Goal: Information Seeking & Learning: Learn about a topic

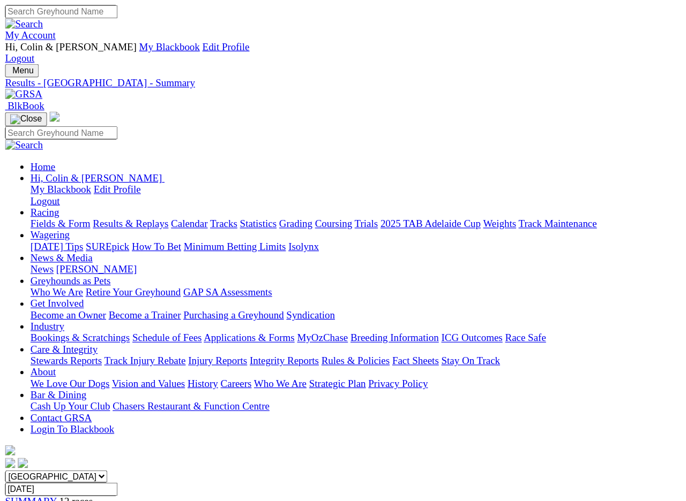
scroll to position [2, 0]
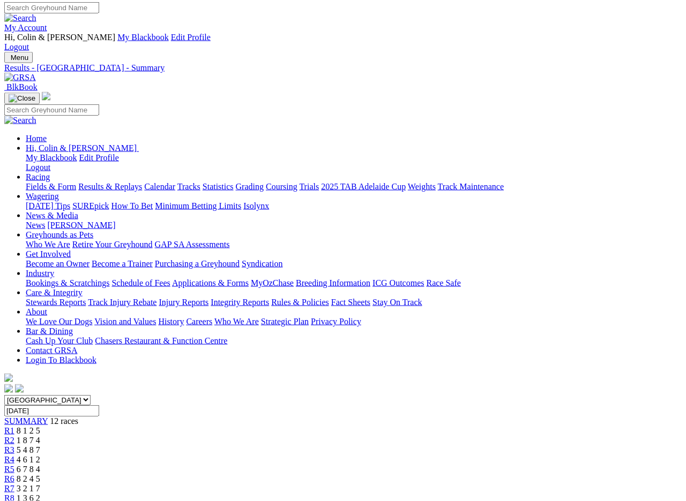
click at [99, 405] on input "[DATE]" at bounding box center [51, 410] width 95 height 11
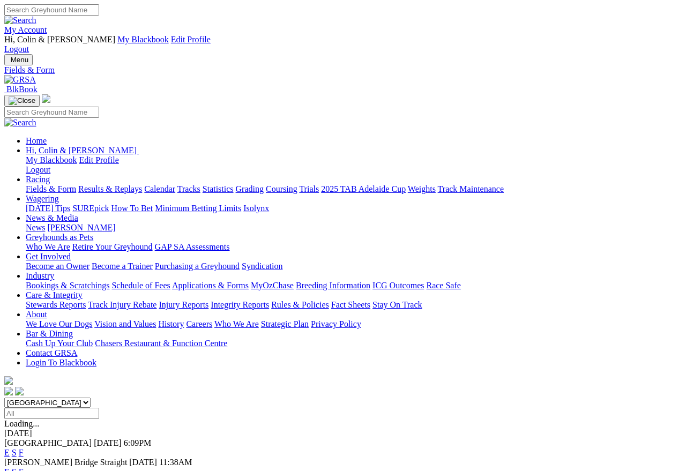
scroll to position [5, 0]
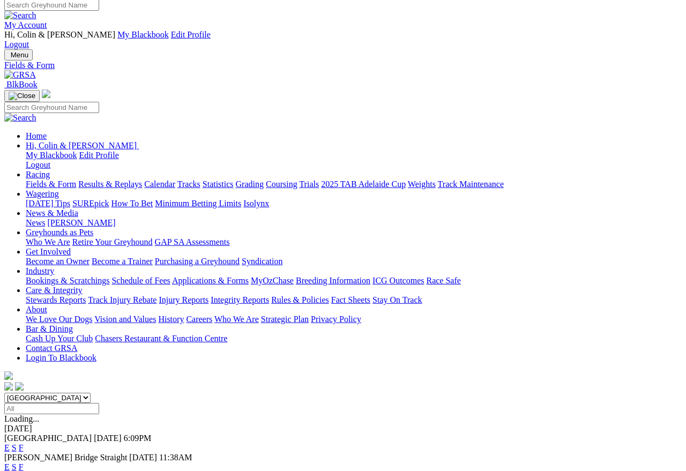
click at [24, 462] on link "F" at bounding box center [21, 466] width 5 height 9
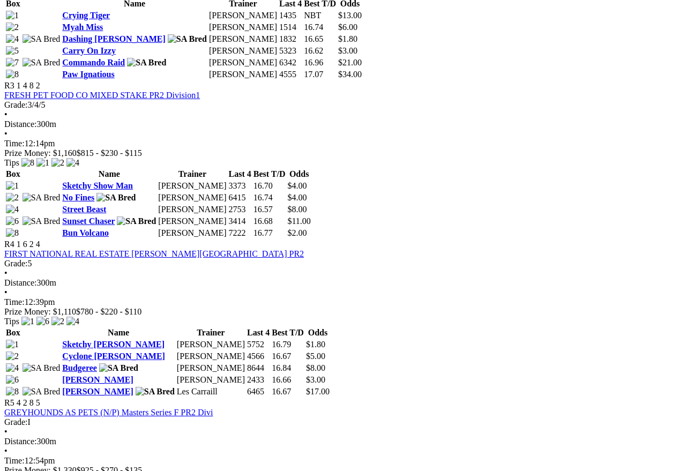
scroll to position [851, 0]
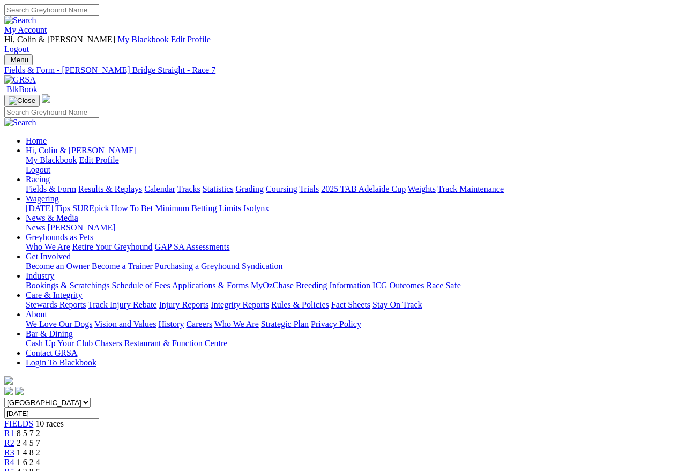
scroll to position [21, 0]
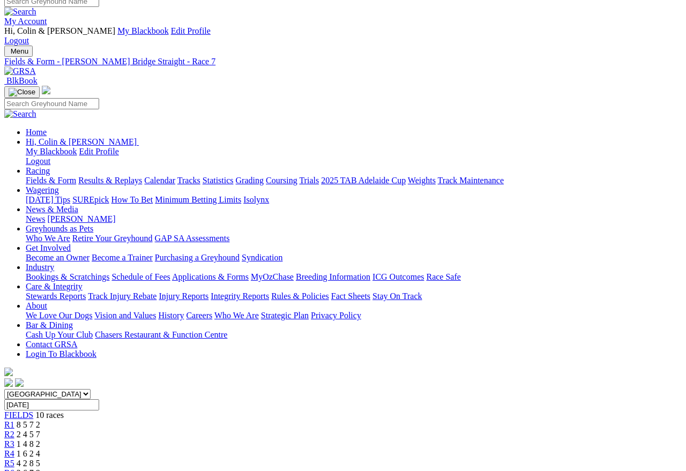
scroll to position [0, 0]
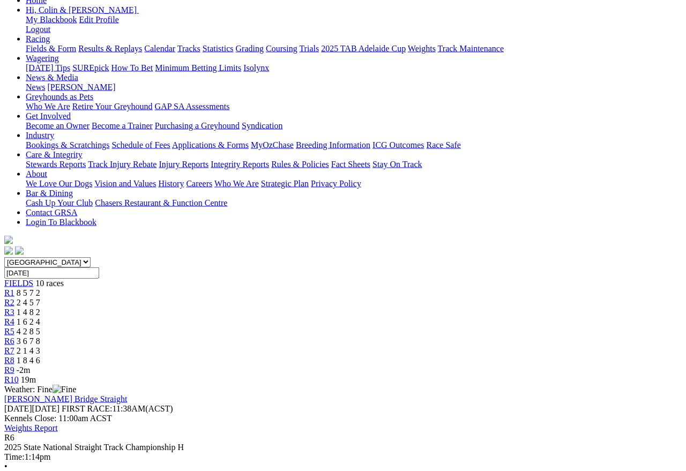
scroll to position [141, 0]
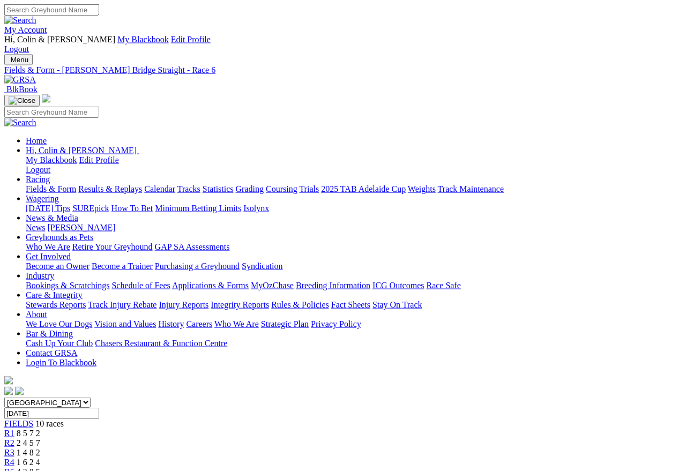
scroll to position [0, 0]
click at [14, 467] on span "R5" at bounding box center [9, 471] width 10 height 9
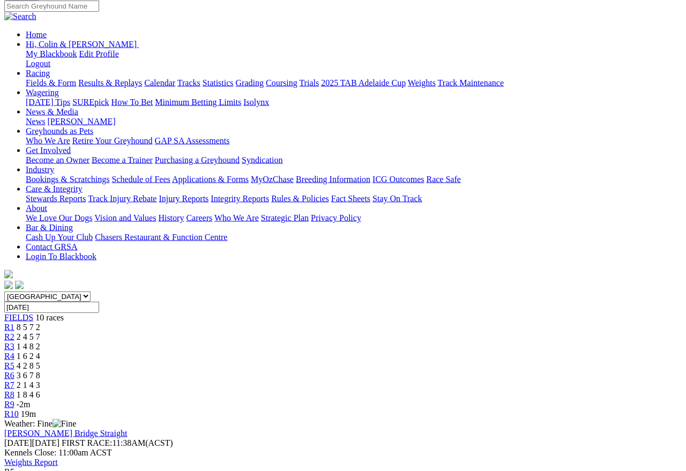
scroll to position [104, 0]
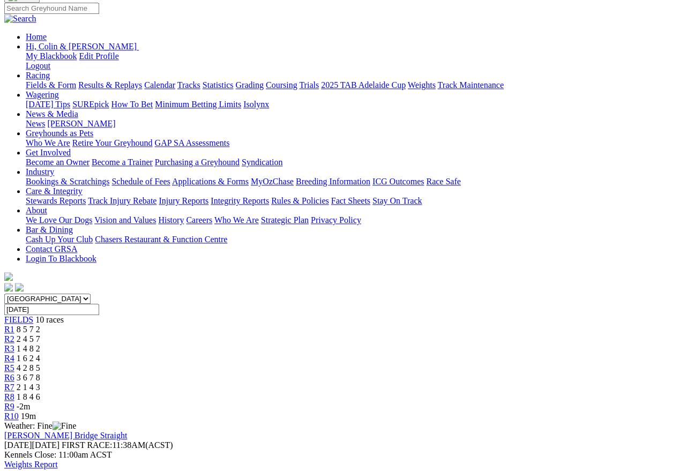
click at [14, 373] on span "R6" at bounding box center [9, 377] width 10 height 9
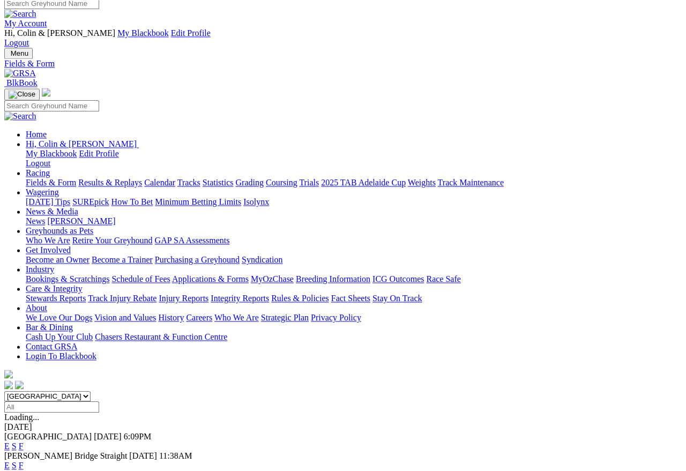
scroll to position [6, 0]
click at [24, 419] on link "F" at bounding box center [21, 465] width 5 height 9
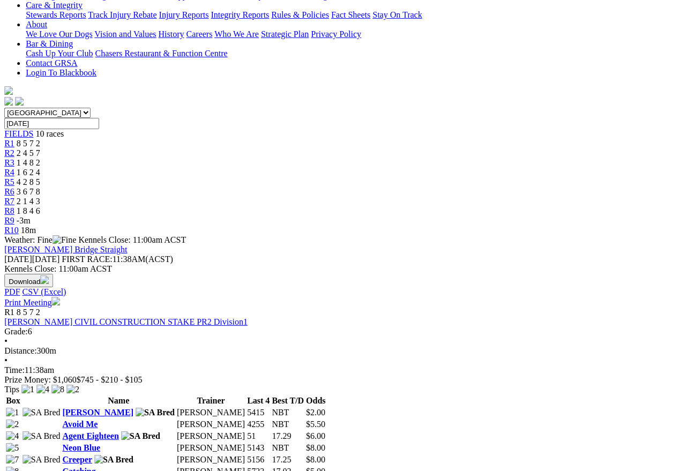
scroll to position [290, 26]
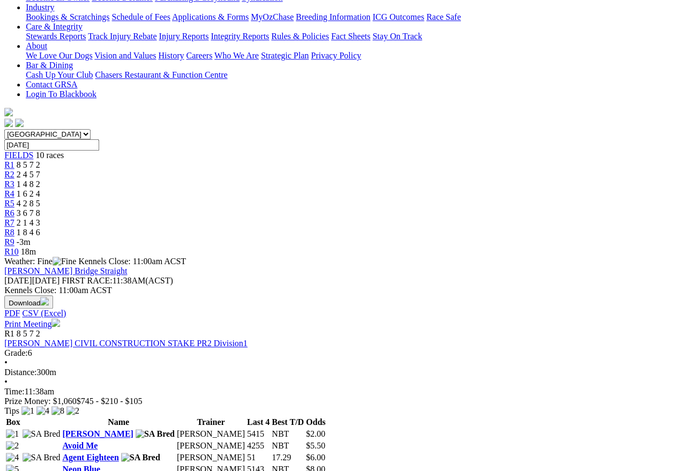
scroll to position [268, 0]
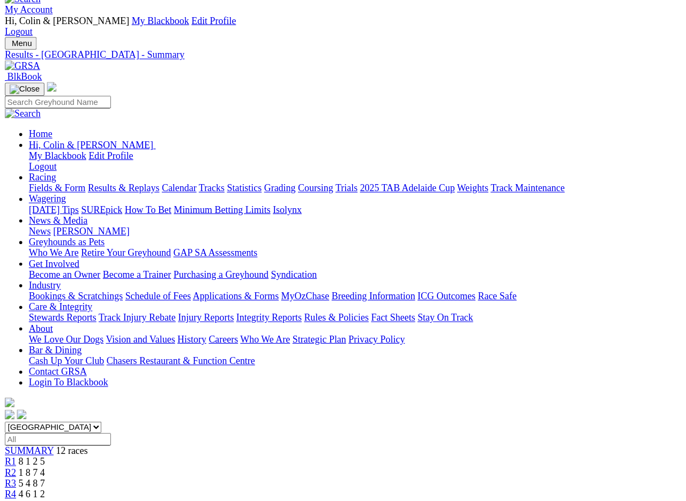
scroll to position [21, 0]
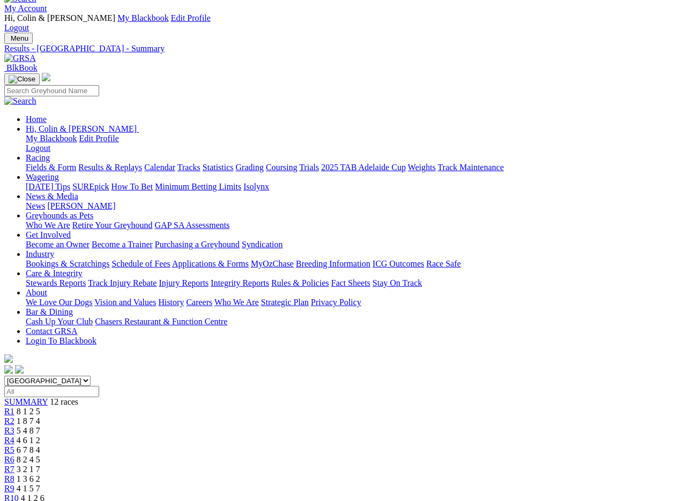
click at [91, 376] on select "South Australia New South Wales Northern Territory Queensland Tasmania Victoria…" at bounding box center [47, 381] width 86 height 10
click at [99, 386] on input "Select date" at bounding box center [51, 391] width 95 height 11
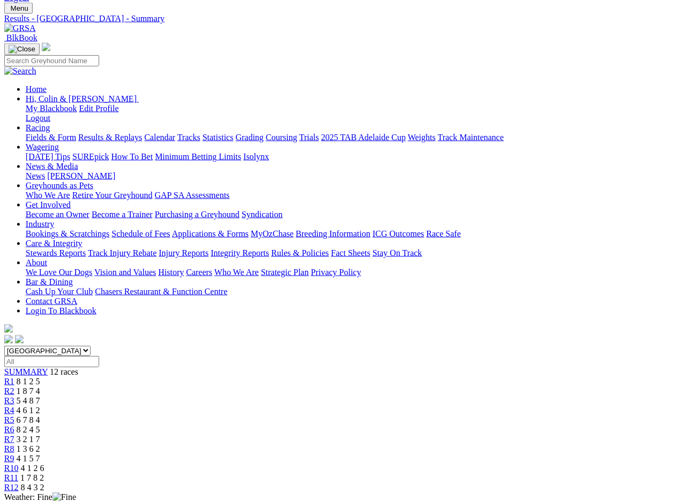
scroll to position [0, 0]
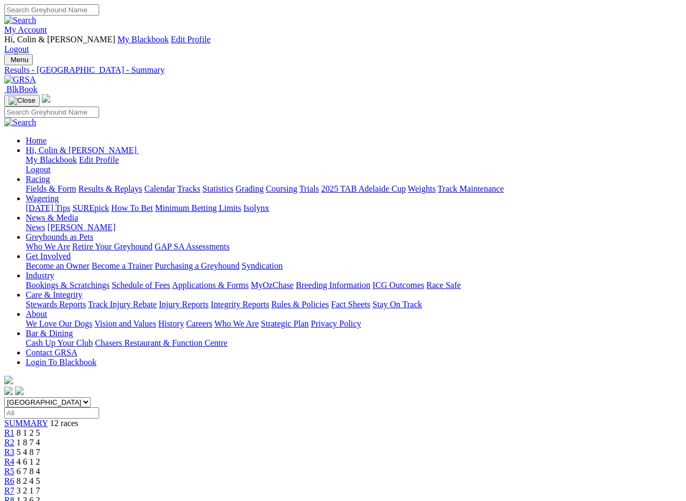
click at [99, 408] on input "Select date" at bounding box center [51, 413] width 95 height 11
click at [175, 184] on link "Calendar" at bounding box center [159, 188] width 31 height 9
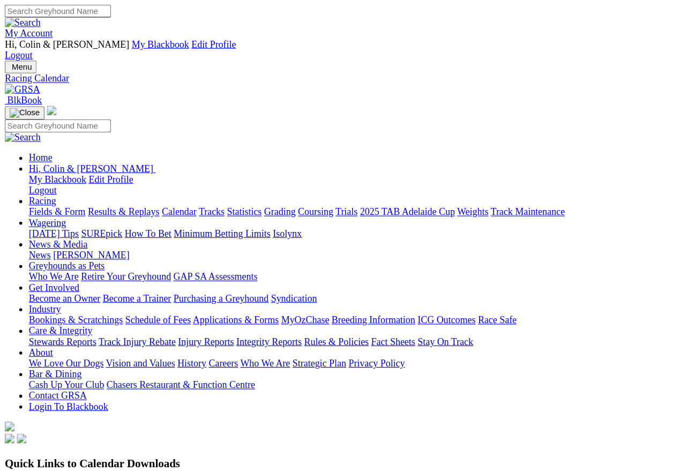
scroll to position [5, 0]
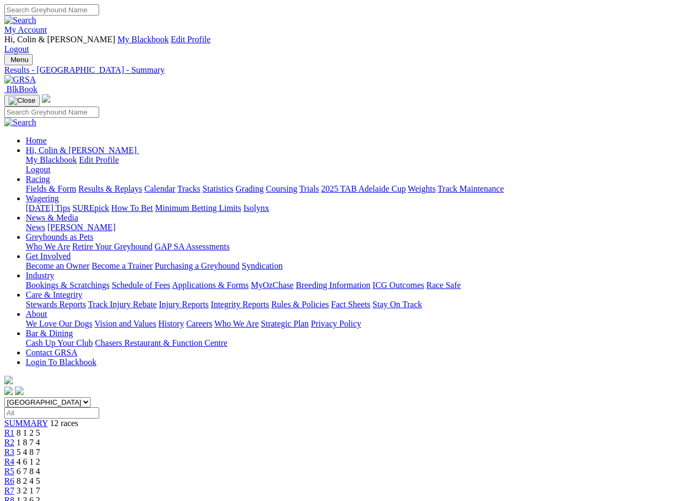
scroll to position [55, 0]
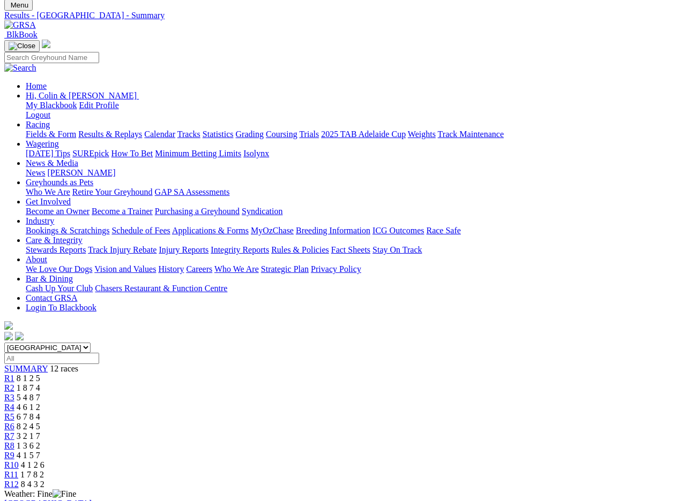
click at [99, 353] on input "Select date" at bounding box center [51, 358] width 95 height 11
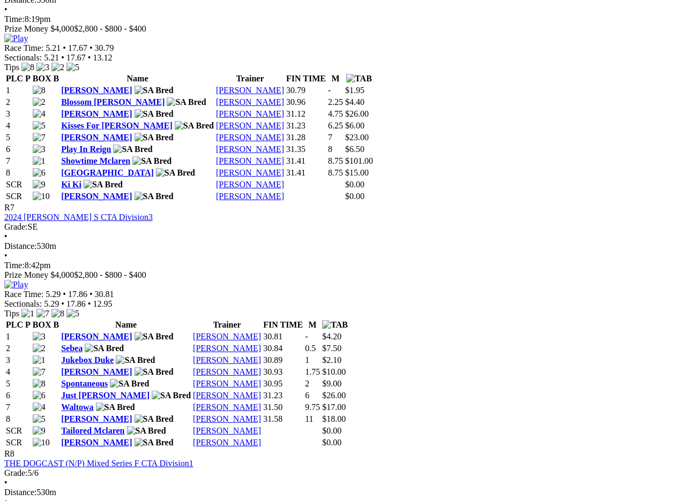
scroll to position [1692, 0]
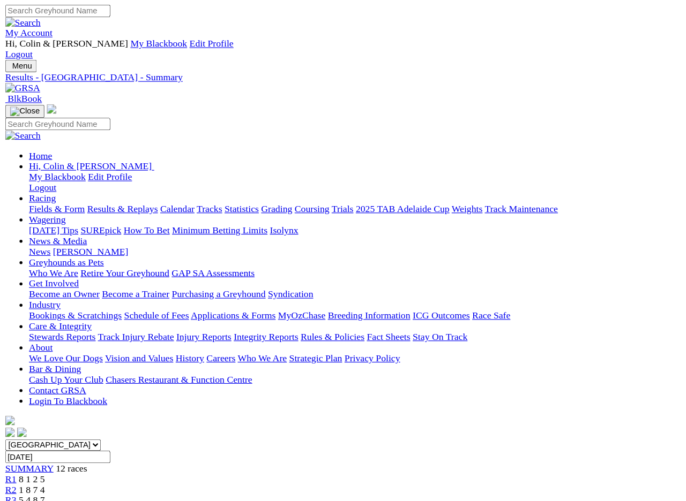
scroll to position [1, 0]
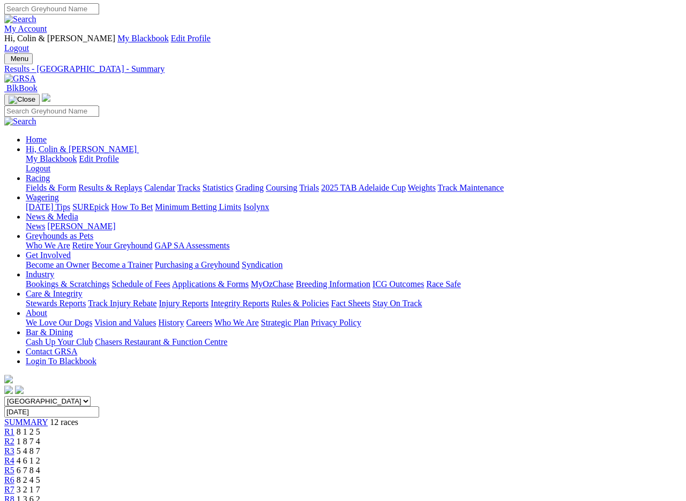
click at [99, 407] on input "[DATE]" at bounding box center [51, 412] width 95 height 11
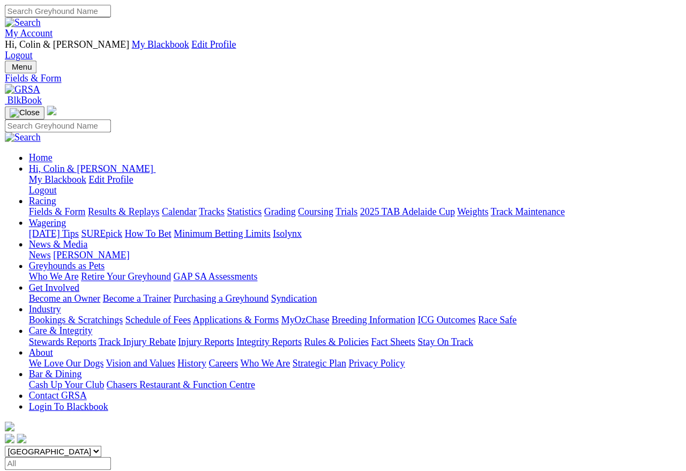
scroll to position [5, 0]
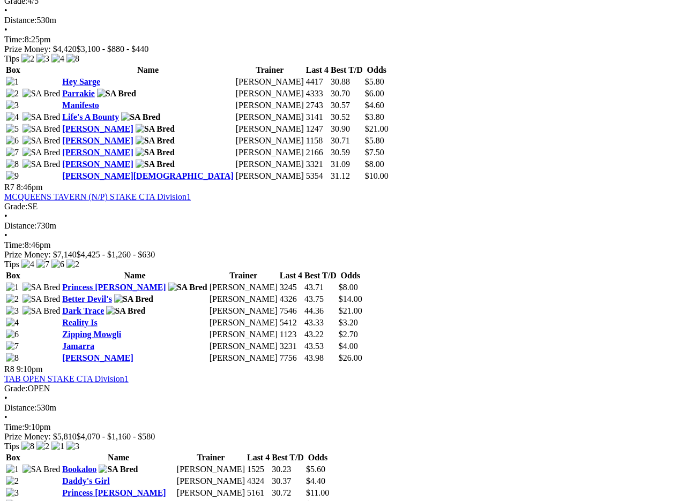
scroll to position [1598, 0]
